Goal: Task Accomplishment & Management: Manage account settings

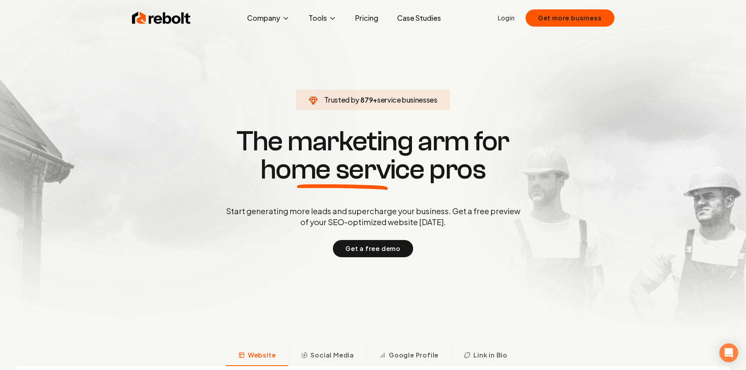
click at [512, 18] on link "Login" at bounding box center [506, 17] width 17 height 9
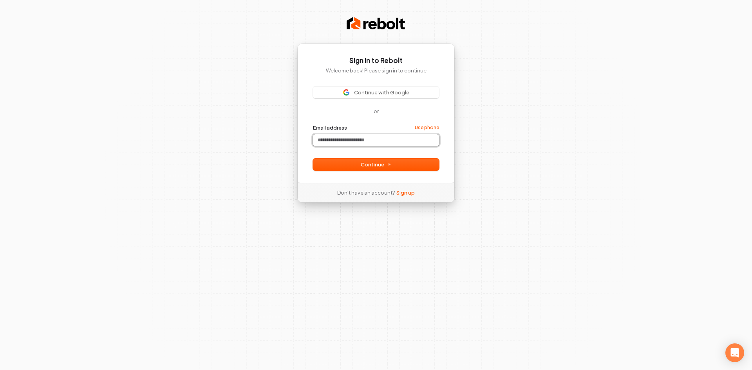
click at [353, 138] on input "Email address" at bounding box center [376, 140] width 126 height 12
click at [313, 124] on button "submit" at bounding box center [313, 124] width 0 height 0
type input "**********"
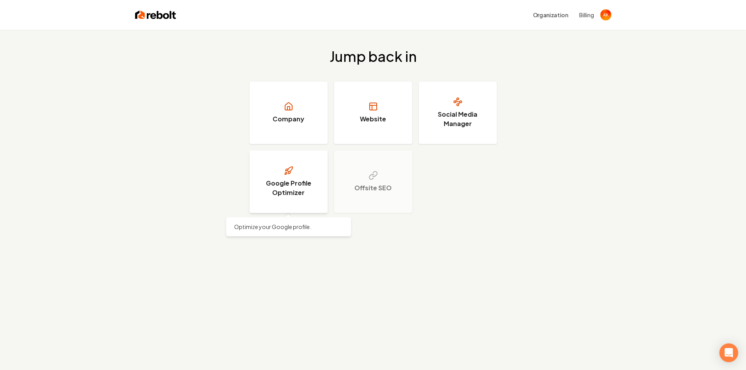
click at [294, 178] on link "Google Profile Optimizer" at bounding box center [289, 181] width 78 height 63
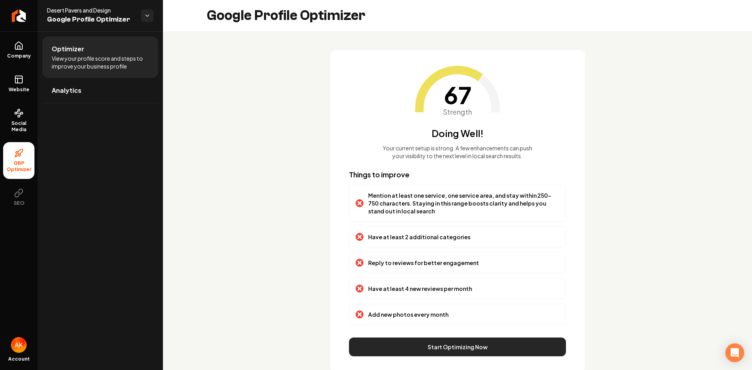
click at [451, 345] on button "Start Optimizing Now" at bounding box center [457, 347] width 217 height 19
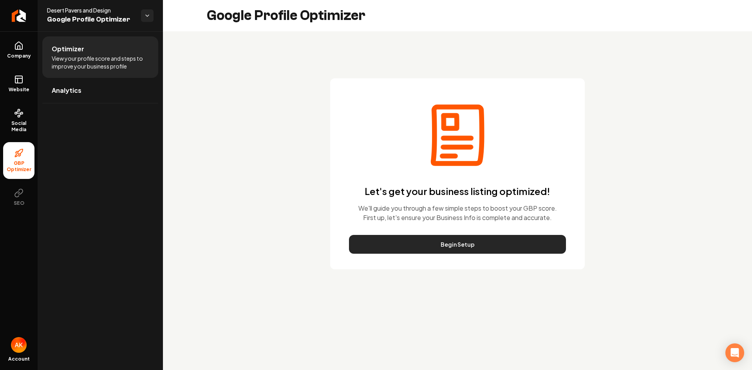
click at [455, 245] on button "Begin Setup" at bounding box center [457, 244] width 217 height 19
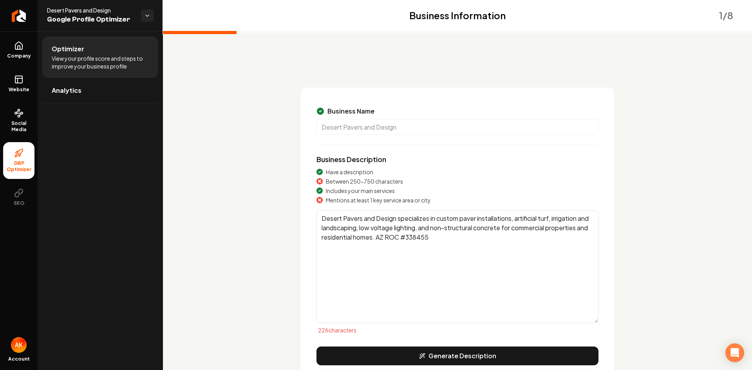
scroll to position [56, 0]
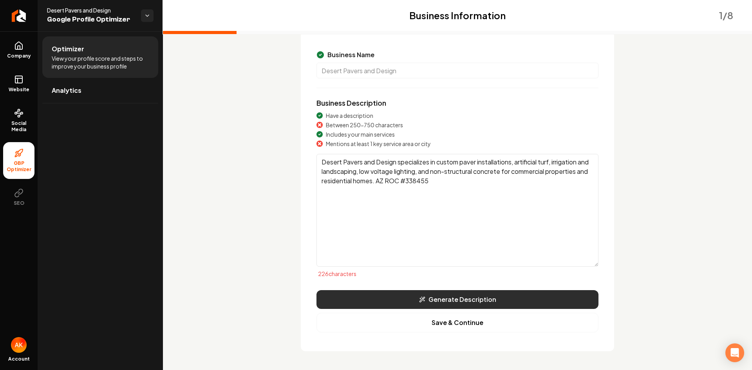
click at [440, 297] on button "Generate Description" at bounding box center [458, 299] width 282 height 19
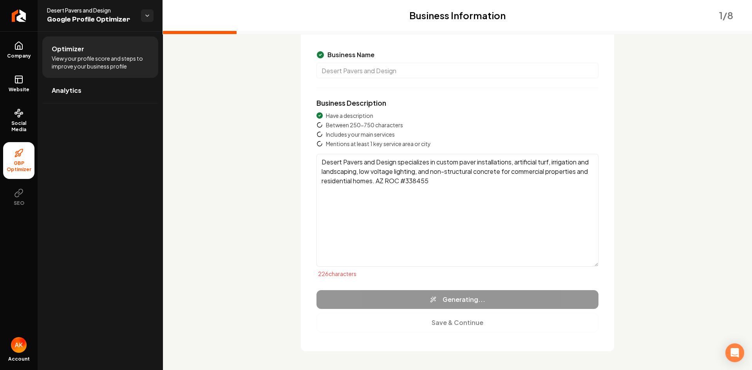
type textarea "Desert Pavers and Design, based in [GEOGRAPHIC_DATA], [GEOGRAPHIC_DATA], is ren…"
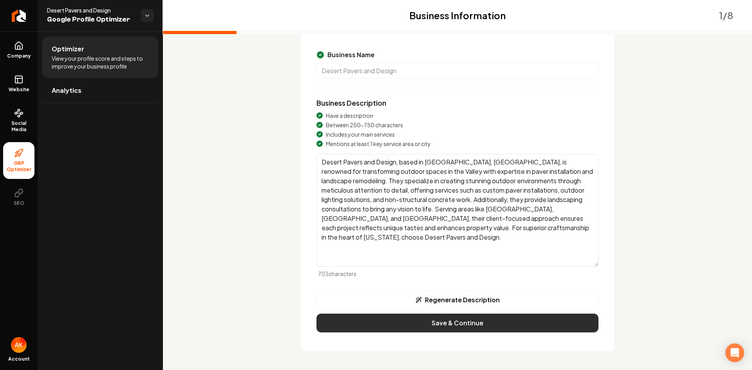
click at [458, 322] on button "Save & Continue" at bounding box center [458, 323] width 282 height 19
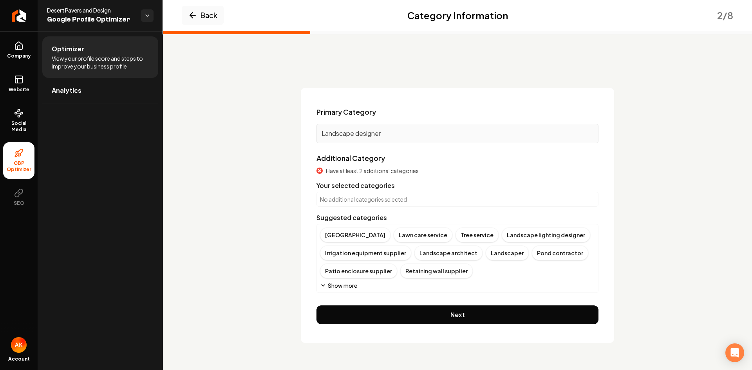
scroll to position [0, 0]
click at [342, 285] on button "Show more" at bounding box center [338, 286] width 37 height 8
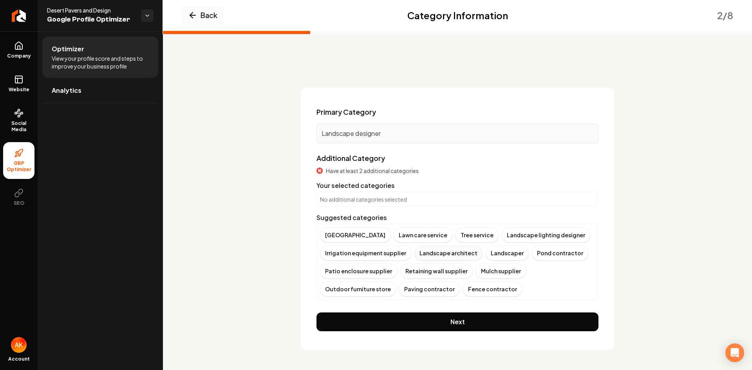
click at [433, 254] on div "Landscape architect" at bounding box center [449, 253] width 68 height 15
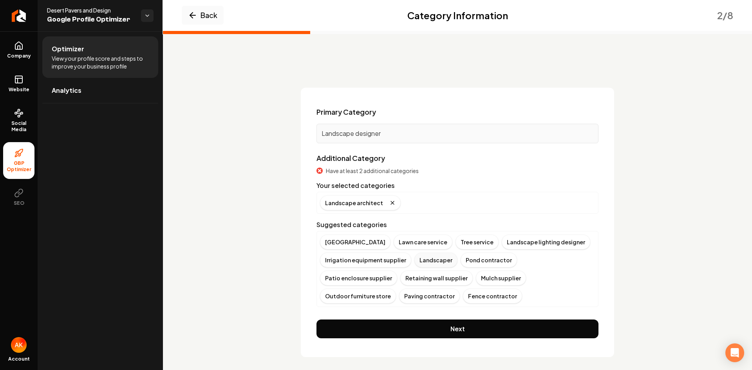
click at [431, 259] on div "Landscaper" at bounding box center [436, 260] width 43 height 15
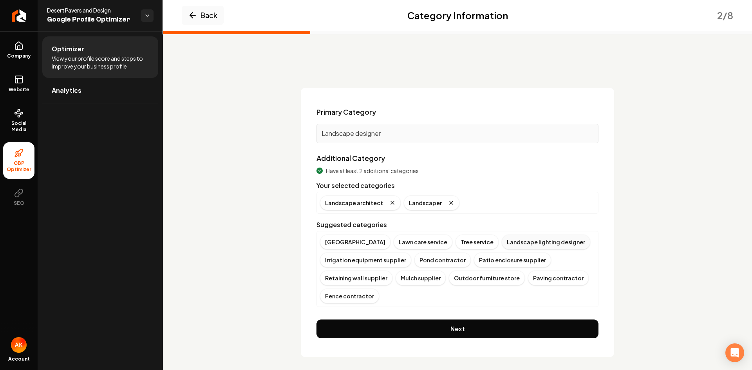
click at [502, 242] on div "Landscape lighting designer" at bounding box center [546, 242] width 89 height 15
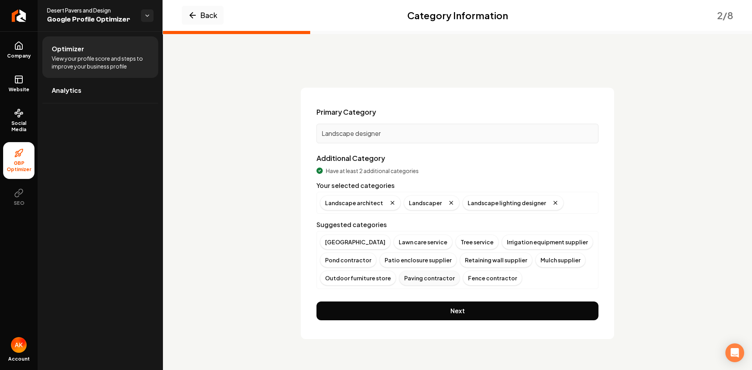
click at [433, 277] on div "Paving contractor" at bounding box center [429, 278] width 61 height 15
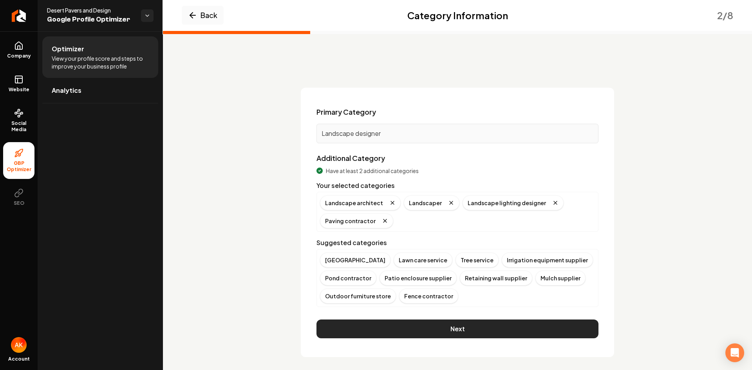
click at [451, 333] on button "Next" at bounding box center [458, 329] width 282 height 19
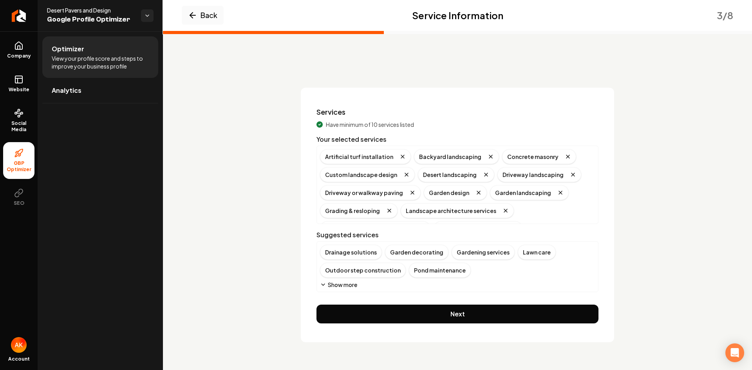
click at [334, 284] on button "Show more" at bounding box center [338, 285] width 37 height 8
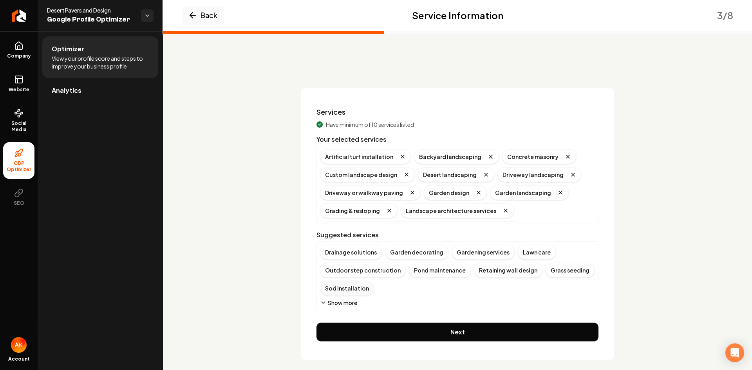
click at [336, 290] on div "Sod installation" at bounding box center [347, 288] width 54 height 15
click at [335, 304] on button "Show more" at bounding box center [338, 303] width 37 height 8
click at [406, 289] on div "Walkway landscaping" at bounding box center [410, 288] width 71 height 15
click at [333, 306] on button "Show more" at bounding box center [338, 303] width 37 height 8
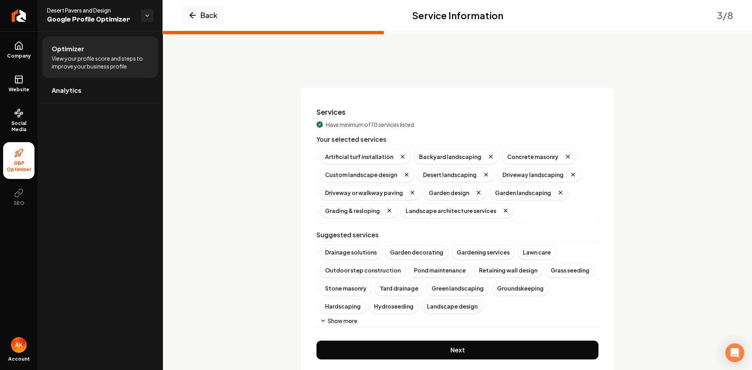
click at [422, 307] on div "Landscape design" at bounding box center [452, 306] width 61 height 15
click at [350, 321] on button "Show more" at bounding box center [338, 321] width 37 height 8
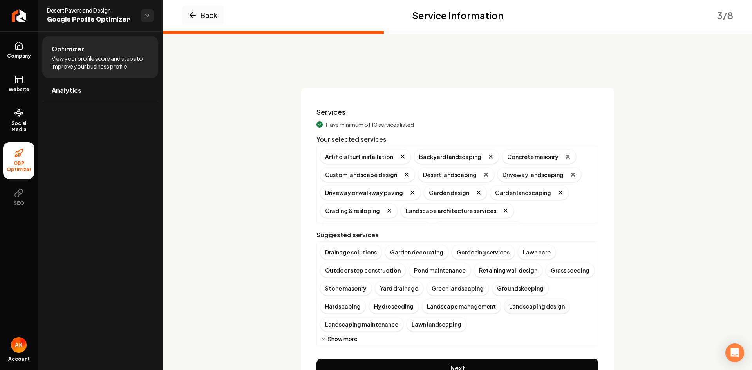
click at [504, 306] on div "Landscaping design" at bounding box center [537, 306] width 66 height 15
click at [383, 324] on div "Pool landscaping" at bounding box center [412, 324] width 58 height 15
click at [340, 338] on button "Show more" at bounding box center [338, 339] width 37 height 8
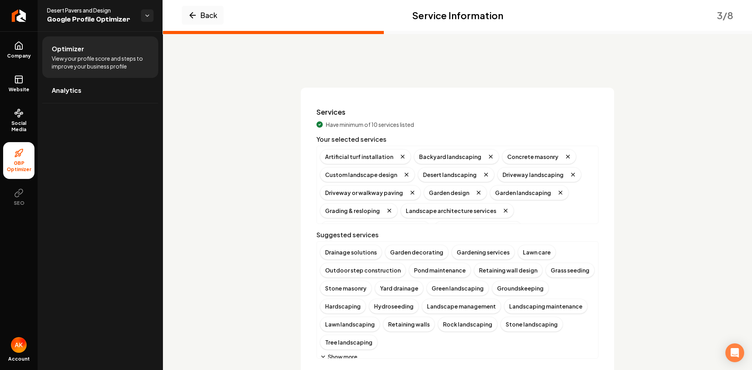
click at [340, 353] on button "Show more" at bounding box center [338, 357] width 37 height 8
click at [450, 343] on div "Yard landscaping" at bounding box center [458, 342] width 58 height 15
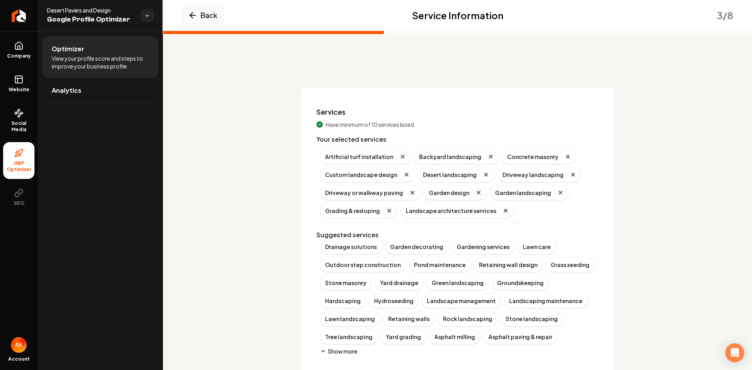
click at [346, 349] on button "Show more" at bounding box center [338, 352] width 37 height 8
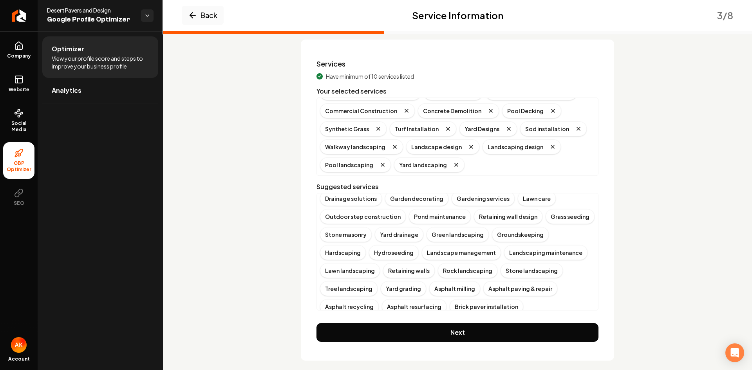
scroll to position [24, 0]
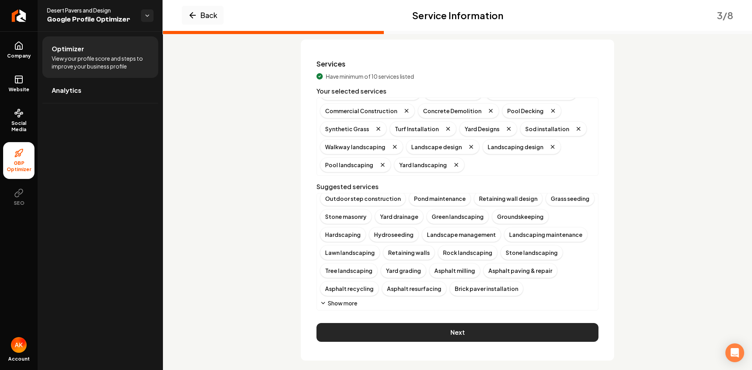
click at [504, 337] on button "Next" at bounding box center [458, 332] width 282 height 19
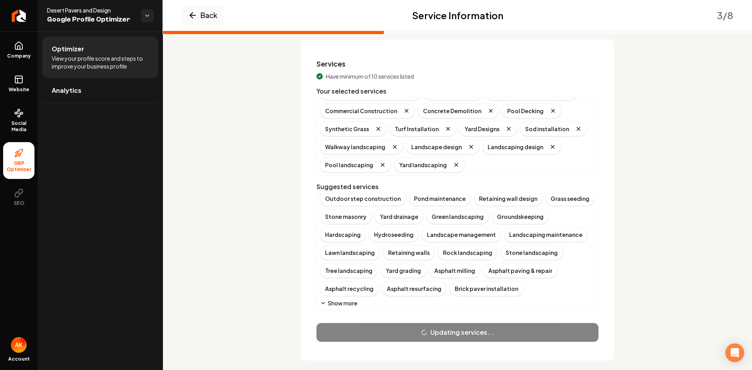
scroll to position [0, 0]
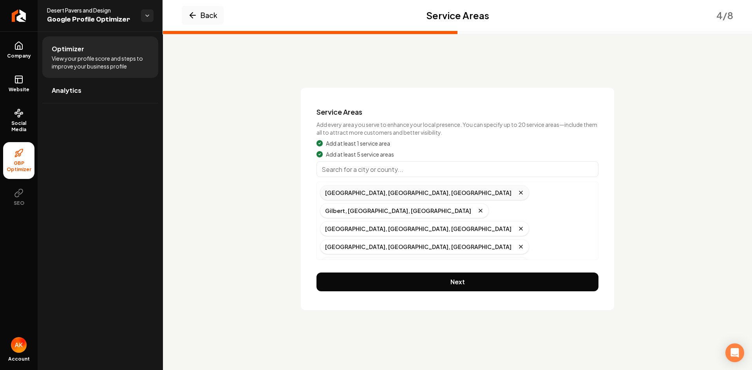
click at [353, 193] on div "[GEOGRAPHIC_DATA], [GEOGRAPHIC_DATA], [GEOGRAPHIC_DATA]" at bounding box center [424, 192] width 209 height 15
click at [366, 174] on input "Main content area" at bounding box center [458, 169] width 282 height 16
type input "Tempe, [GEOGRAPHIC_DATA]"
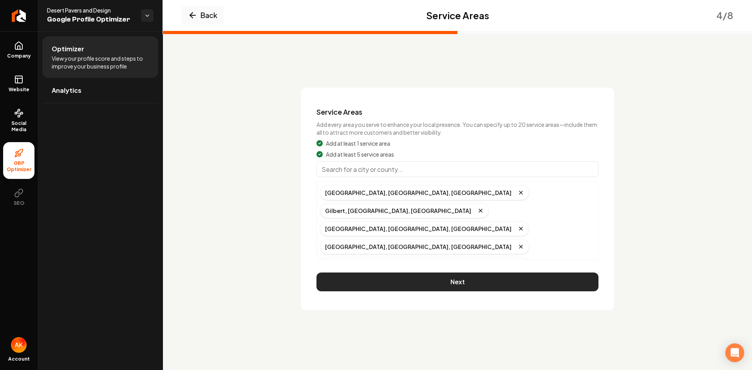
click at [423, 273] on button "Next" at bounding box center [458, 282] width 282 height 19
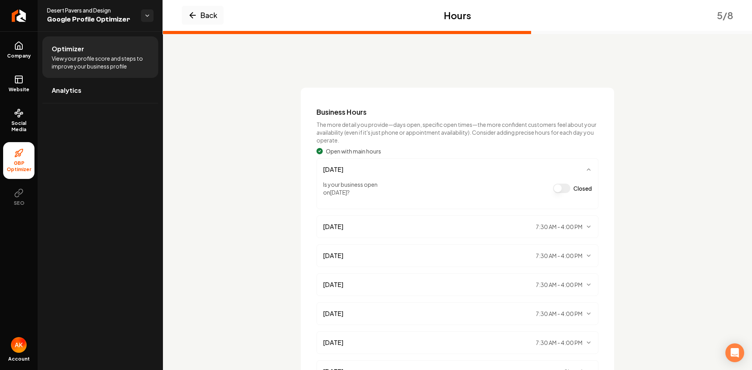
click at [556, 189] on button "Closed" at bounding box center [561, 188] width 17 height 9
click at [561, 189] on button "Open" at bounding box center [565, 188] width 17 height 9
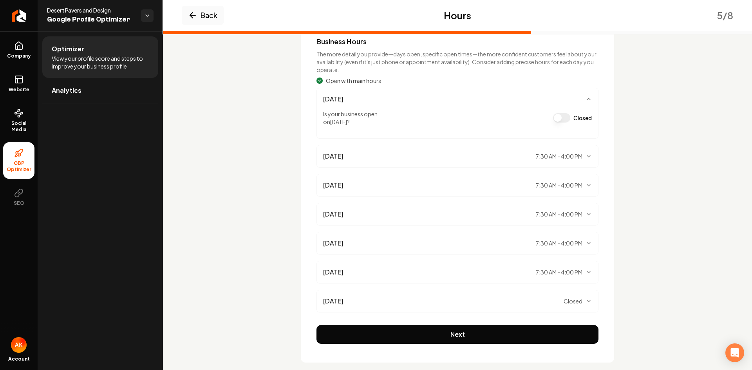
scroll to position [79, 0]
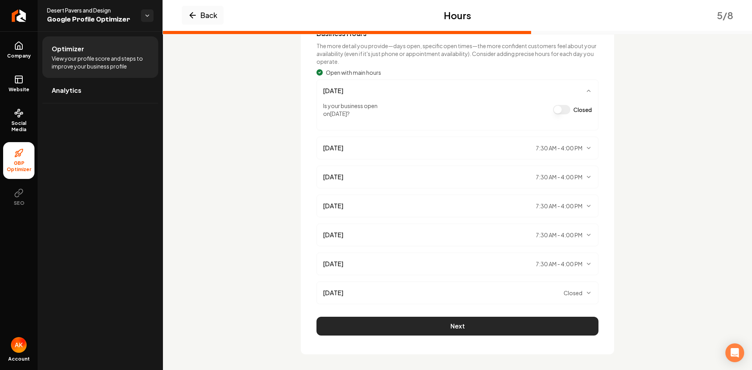
click at [446, 322] on button "Next" at bounding box center [458, 326] width 282 height 19
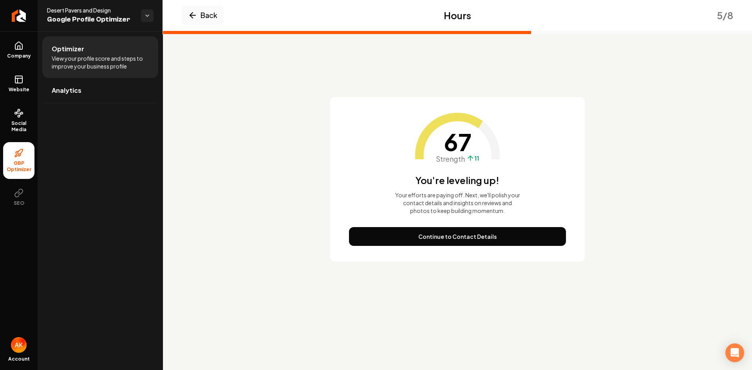
scroll to position [0, 0]
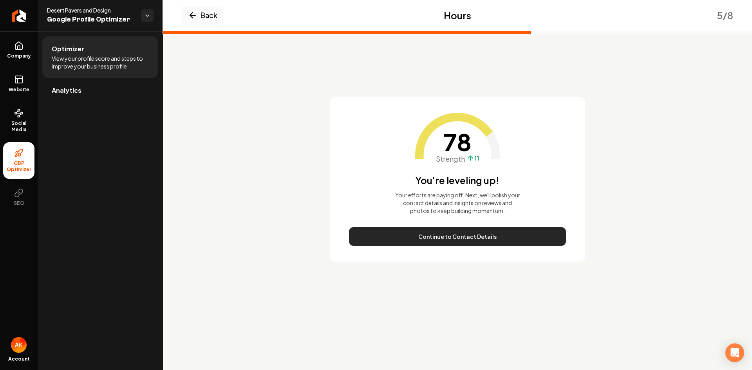
click at [457, 239] on button "Continue to Contact Details" at bounding box center [457, 236] width 217 height 19
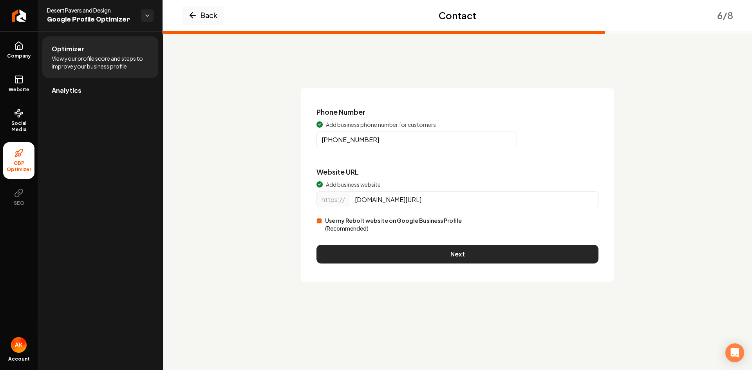
click at [457, 257] on button "Next" at bounding box center [458, 254] width 282 height 19
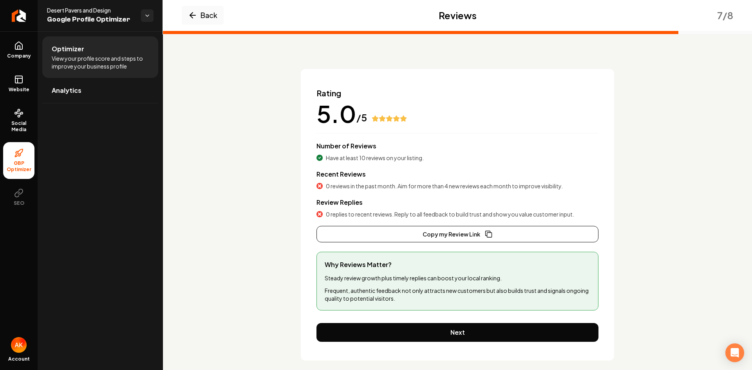
scroll to position [24, 0]
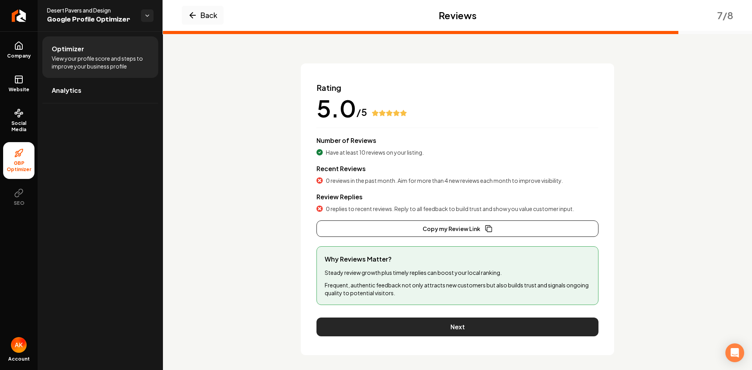
click at [453, 331] on button "Next" at bounding box center [458, 327] width 282 height 19
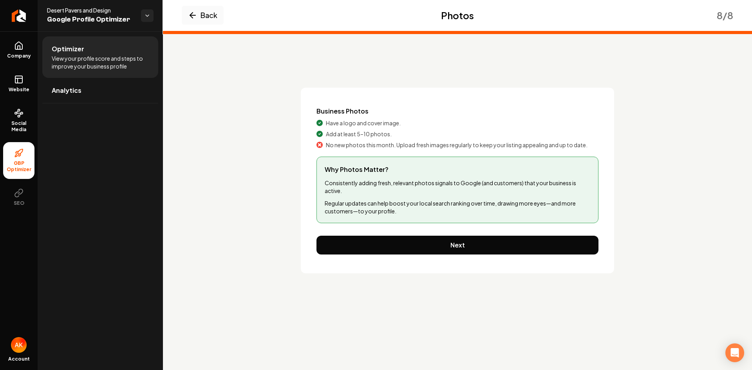
scroll to position [0, 0]
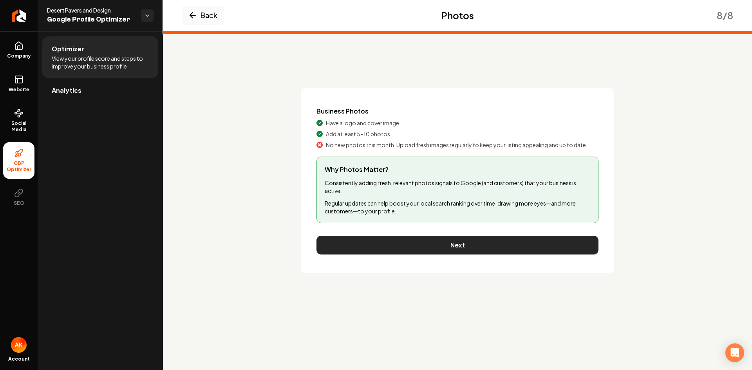
click at [472, 248] on button "Next" at bounding box center [458, 245] width 282 height 19
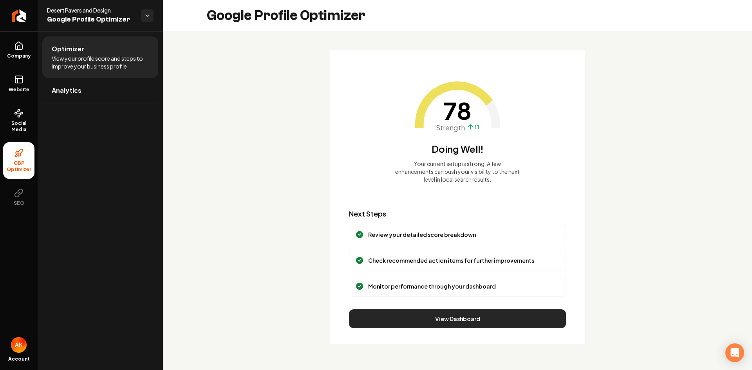
click at [462, 318] on button "View Dashboard" at bounding box center [457, 319] width 217 height 19
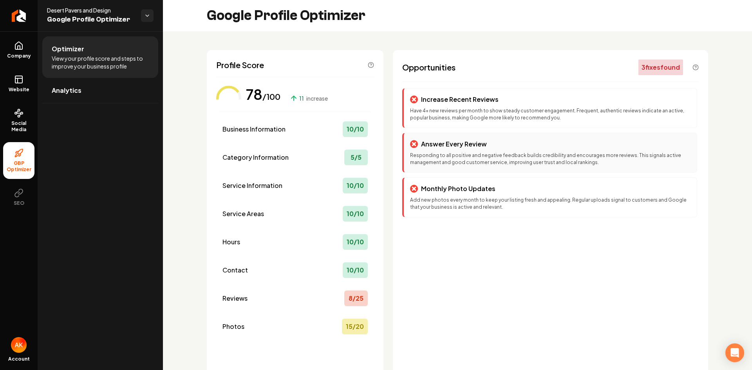
click at [583, 159] on p "Responding to all positive and negative feedback builds credibility and encoura…" at bounding box center [550, 159] width 281 height 14
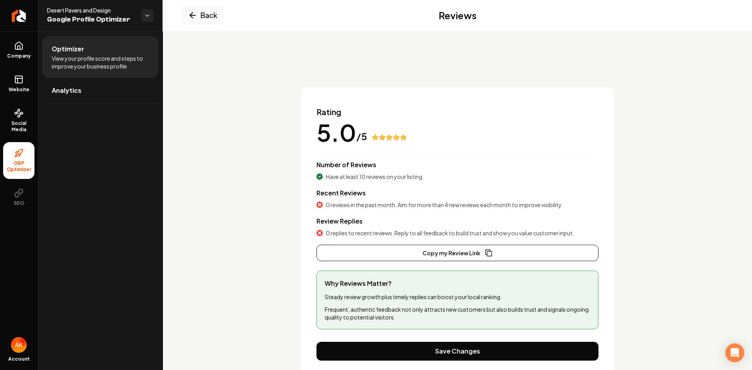
scroll to position [28, 0]
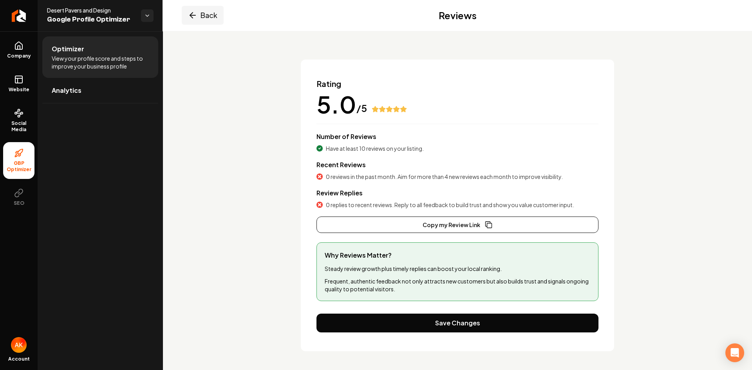
click at [196, 17] on icon "Main content area" at bounding box center [192, 15] width 9 height 9
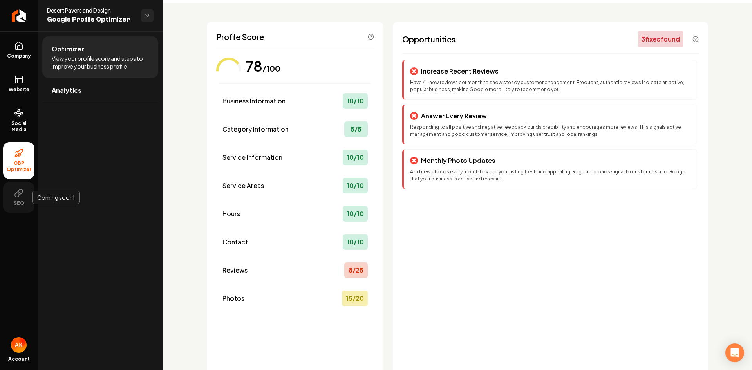
click at [18, 196] on icon at bounding box center [18, 192] width 9 height 9
click at [71, 87] on span "Analytics" at bounding box center [67, 90] width 30 height 9
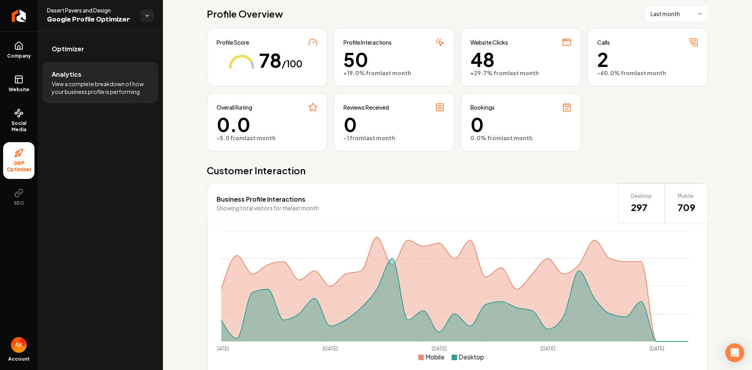
scroll to position [25, 0]
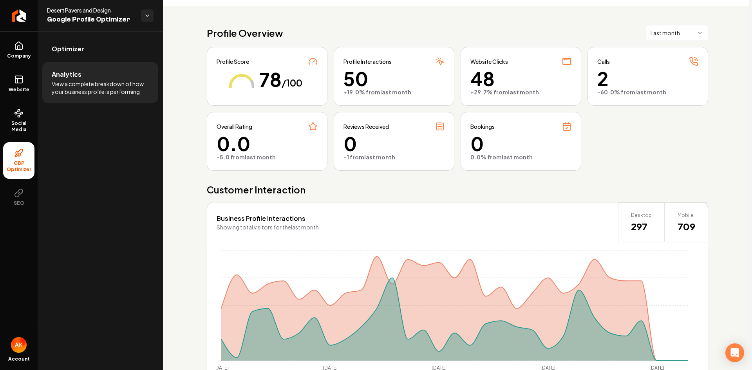
click at [282, 78] on div "/100" at bounding box center [292, 91] width 21 height 30
click at [24, 123] on span "Social Media" at bounding box center [18, 126] width 31 height 13
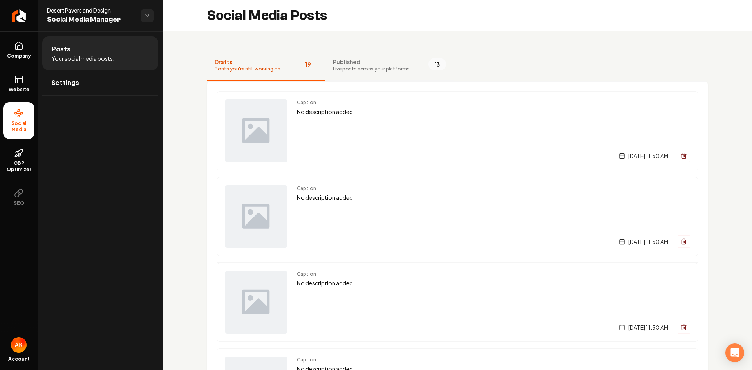
click at [354, 58] on span "Published" at bounding box center [371, 62] width 77 height 8
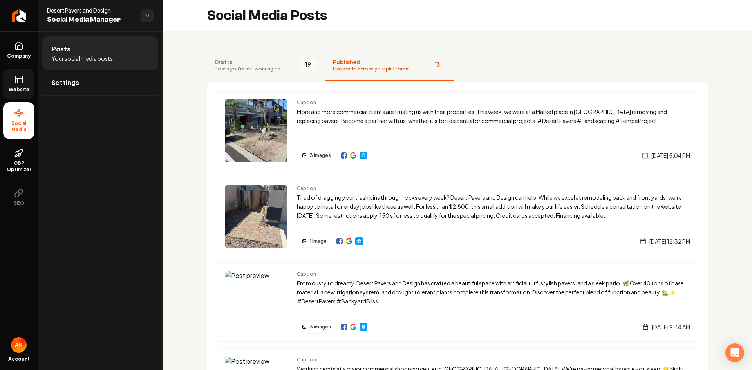
click at [18, 80] on icon at bounding box center [18, 80] width 0 height 5
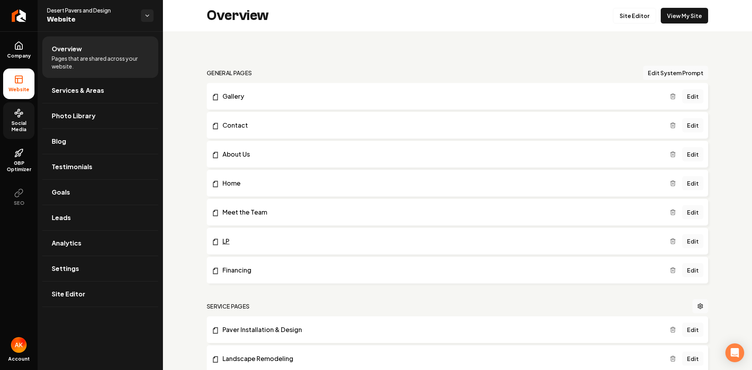
click at [599, 244] on link "LP" at bounding box center [441, 241] width 458 height 9
click at [689, 240] on link "Edit" at bounding box center [692, 241] width 21 height 14
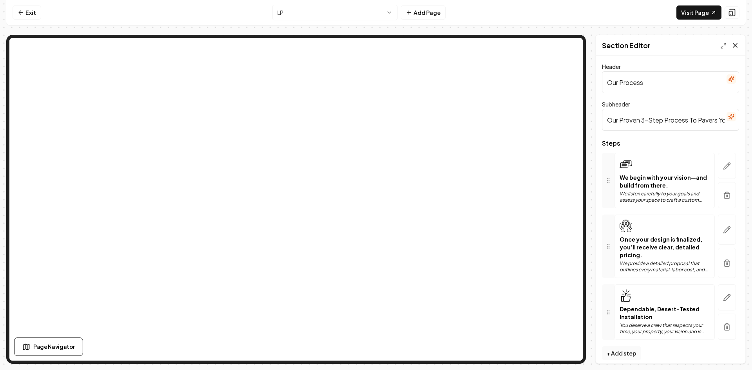
click at [733, 48] on icon at bounding box center [735, 46] width 8 height 8
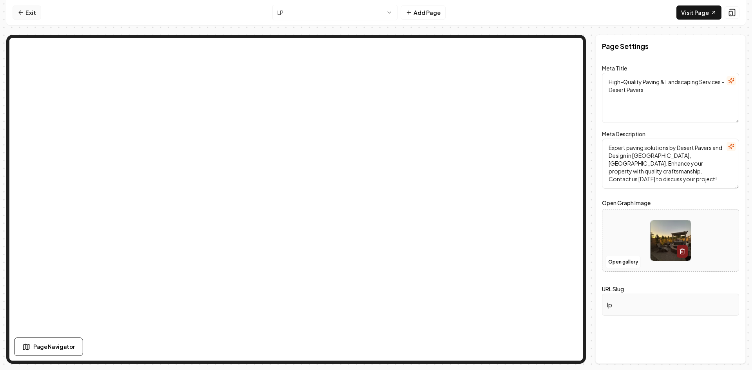
click at [36, 14] on link "Exit" at bounding box center [27, 12] width 29 height 14
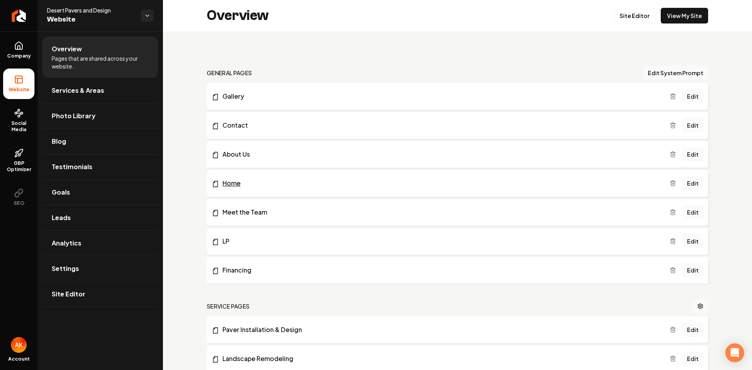
click at [236, 184] on link "Home" at bounding box center [441, 183] width 458 height 9
click at [694, 183] on link "Edit" at bounding box center [692, 183] width 21 height 14
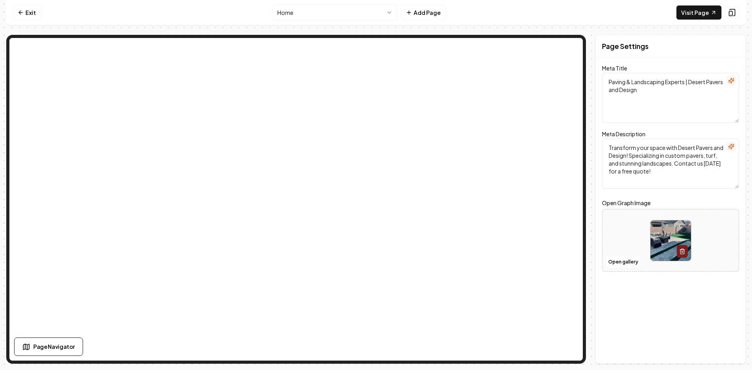
click at [665, 234] on img at bounding box center [671, 241] width 40 height 40
drag, startPoint x: 686, startPoint y: 82, endPoint x: 602, endPoint y: 83, distance: 83.8
click at [602, 83] on div "Page Settings Meta Title Paving & Landscaping Experts | Desert Pavers and Desig…" at bounding box center [671, 199] width 150 height 329
type textarea "Landscape Design Experts | Desert Pavers and Design"
click at [681, 46] on div "Page Settings" at bounding box center [671, 46] width 150 height 22
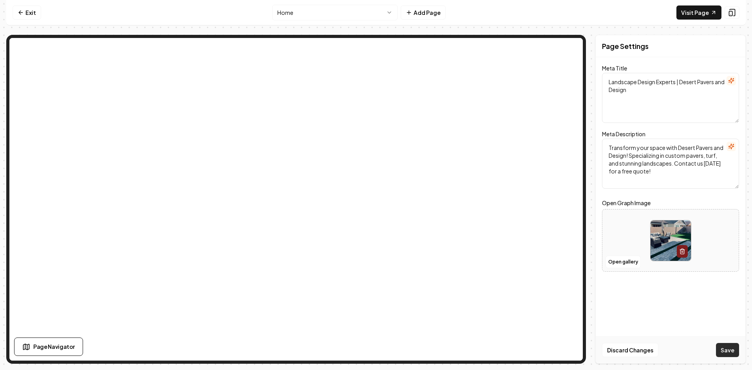
click at [725, 349] on button "Save" at bounding box center [727, 350] width 23 height 14
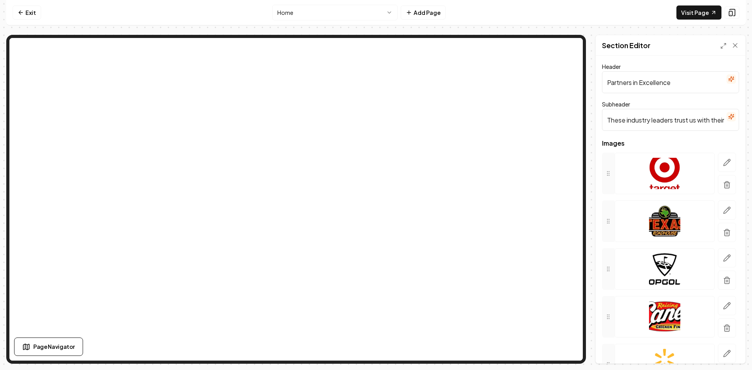
click at [671, 116] on input "These industry leaders trust us with their most important commercial paving and…" at bounding box center [670, 120] width 137 height 22
type input "These industry leaders trust us with their most important commercial, paver and…"
click at [728, 351] on button "Save" at bounding box center [727, 350] width 23 height 14
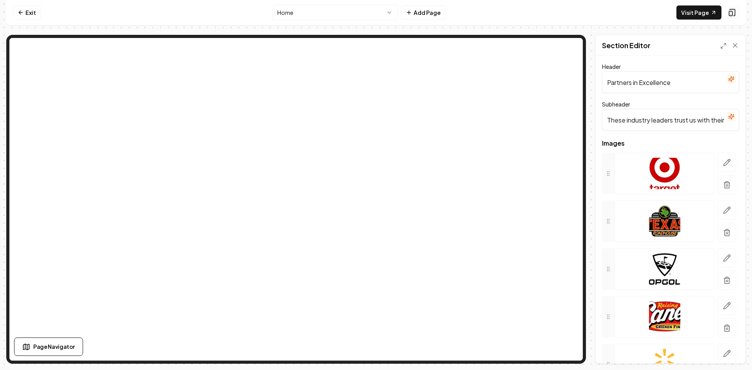
drag, startPoint x: 678, startPoint y: 83, endPoint x: 596, endPoint y: 85, distance: 81.9
click at [596, 85] on div "Header Partners in Excellence Subheader These industry leaders trust us with th…" at bounding box center [671, 210] width 150 height 308
type input "Industry Partners"
click at [726, 353] on button "Save" at bounding box center [727, 350] width 23 height 14
click at [680, 123] on input "These industry leaders trust us with their most important commercial, paver and…" at bounding box center [670, 120] width 137 height 22
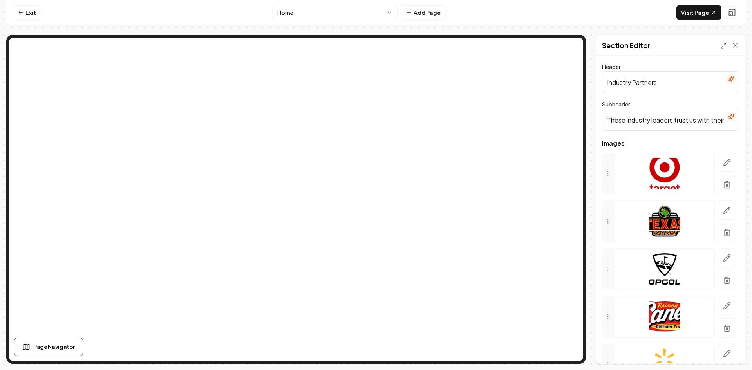
click at [680, 123] on input "These industry leaders trust us with their most important commercial, paver and…" at bounding box center [670, 120] width 137 height 22
type input "These industry leaders trust us with their most important commercial paver and …"
click at [727, 349] on button "Save" at bounding box center [727, 350] width 23 height 14
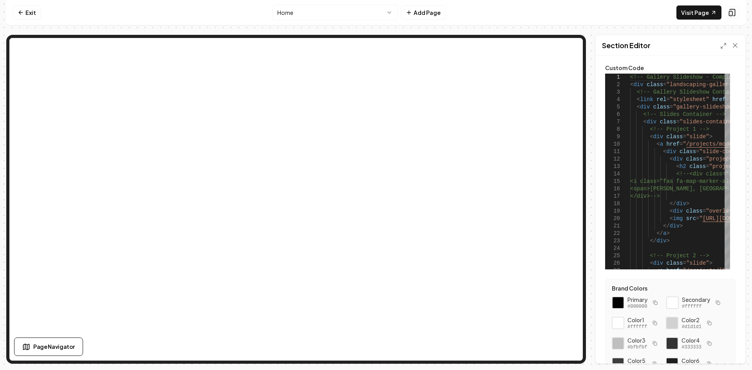
click at [391, 13] on html "Computer Required This feature is only available on a computer. Please switch t…" at bounding box center [376, 185] width 752 height 370
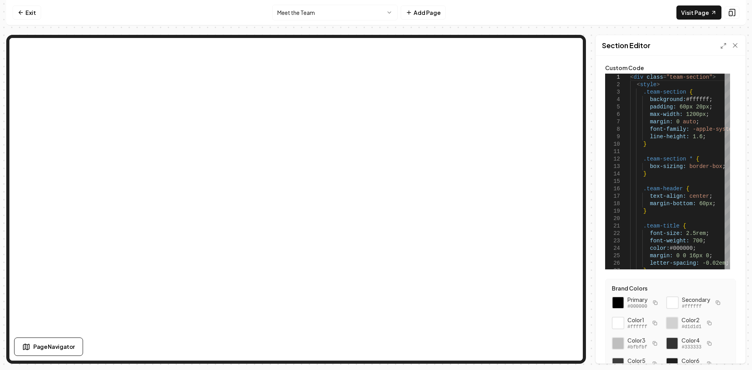
click at [633, 31] on div "Exit Meet the Team Add Page Visit Page Page Navigator Page Settings Section Edi…" at bounding box center [376, 182] width 740 height 364
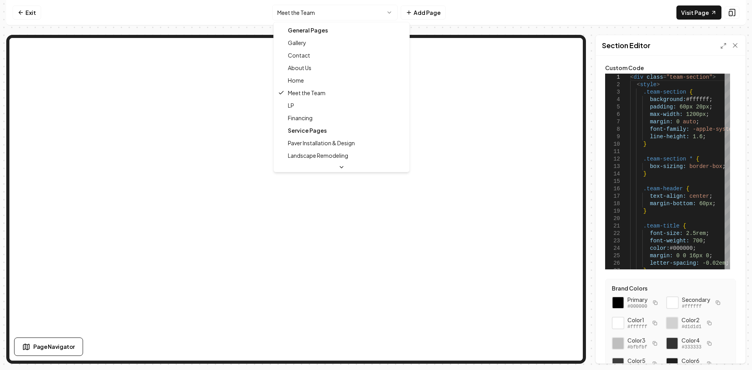
click at [387, 12] on html "Computer Required This feature is only available on a computer. Please switch t…" at bounding box center [376, 185] width 752 height 370
click at [244, 12] on html "Computer Required This feature is only available on a computer. Please switch t…" at bounding box center [376, 185] width 752 height 370
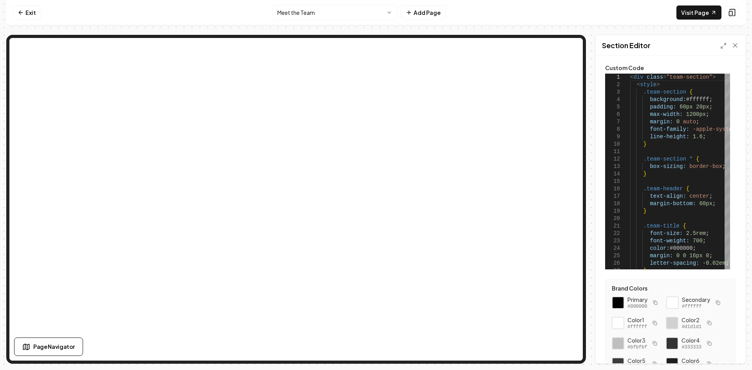
click at [391, 13] on html "Computer Required This feature is only available on a computer. Please switch t…" at bounding box center [376, 185] width 752 height 370
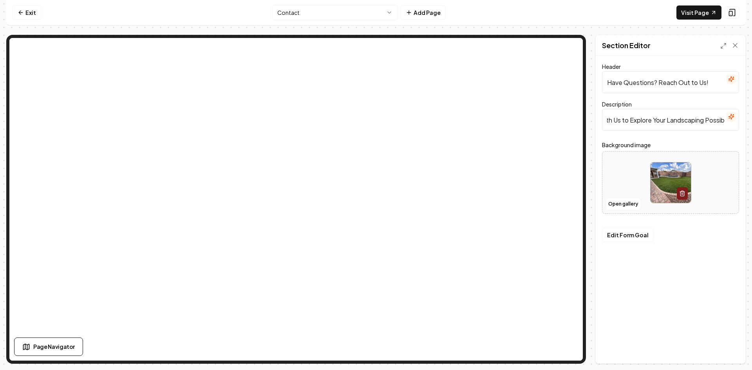
scroll to position [0, 52]
drag, startPoint x: 606, startPoint y: 121, endPoint x: 735, endPoint y: 121, distance: 128.5
click at [735, 121] on div "Description Connect with Us to Explore Your Landscaping Possibilities" at bounding box center [670, 115] width 137 height 31
type input "B"
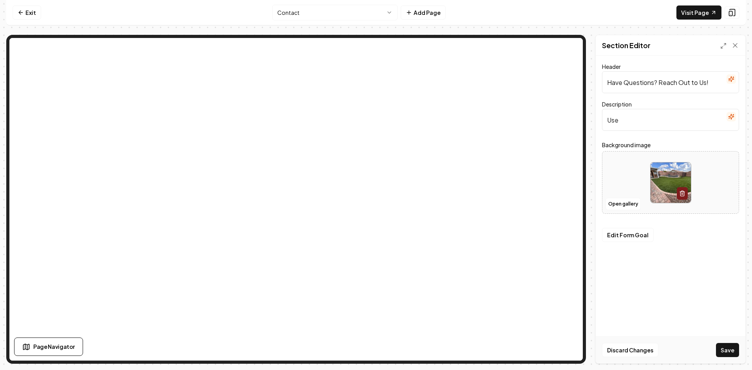
type input "Use"
type input "Can't find a suitable time on our calendar, send us a note for a custom appoint…"
click at [689, 275] on div "Header Have Questions? Reach Out to Us! Description Can't find a suitable time …" at bounding box center [671, 210] width 150 height 308
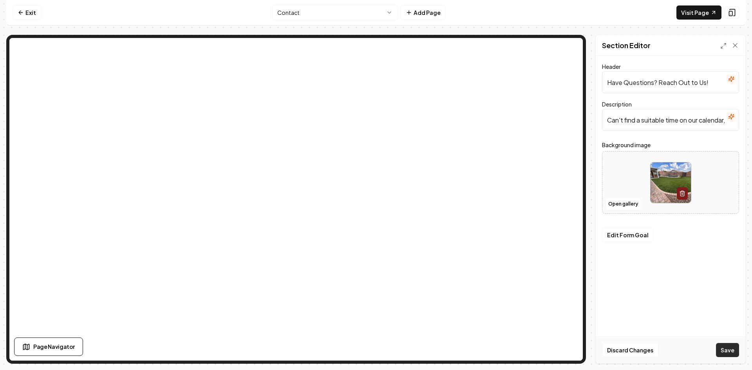
click at [725, 346] on button "Save" at bounding box center [727, 350] width 23 height 14
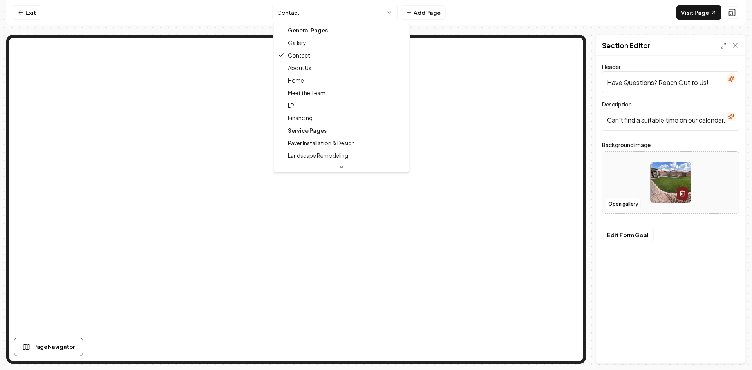
click at [348, 12] on html "Computer Required This feature is only available on a computer. Please switch t…" at bounding box center [376, 185] width 752 height 370
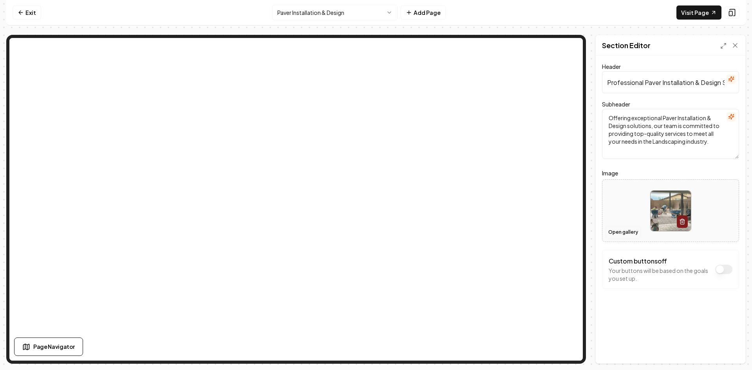
click at [625, 235] on button "Open gallery" at bounding box center [623, 232] width 35 height 13
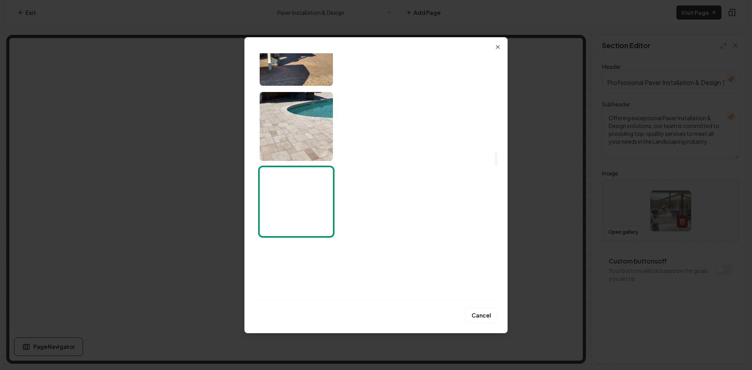
scroll to position [1599, 0]
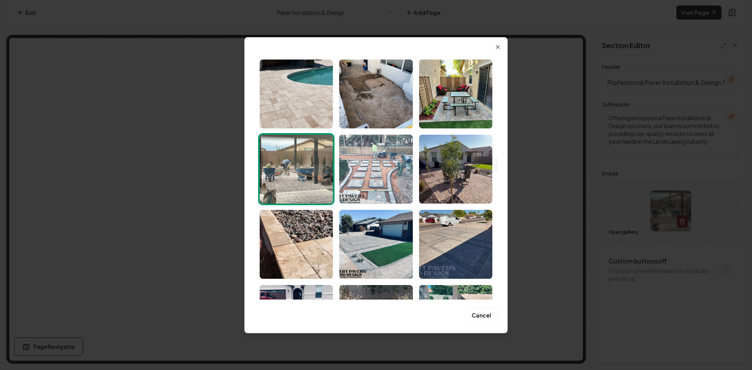
click at [375, 167] on img "Select image image_677ace43432c476416bf87ac.jpeg" at bounding box center [375, 169] width 73 height 69
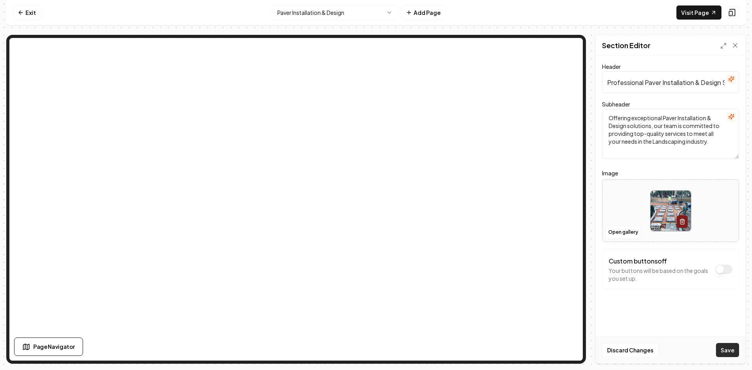
click at [727, 353] on button "Save" at bounding box center [727, 350] width 23 height 14
